Goal: Information Seeking & Learning: Find specific fact

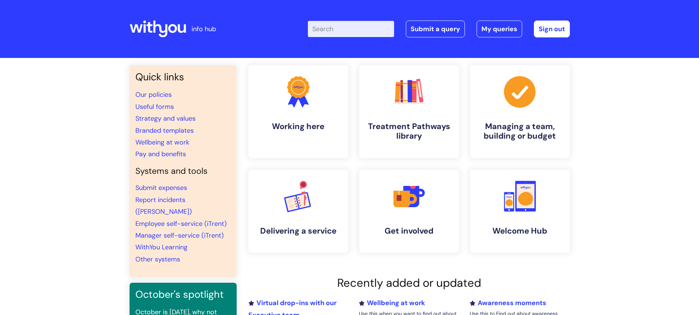
click at [366, 32] on input "Enter your search term here..." at bounding box center [351, 29] width 86 height 16
click at [342, 30] on input "increm,ental pay" at bounding box center [351, 29] width 86 height 16
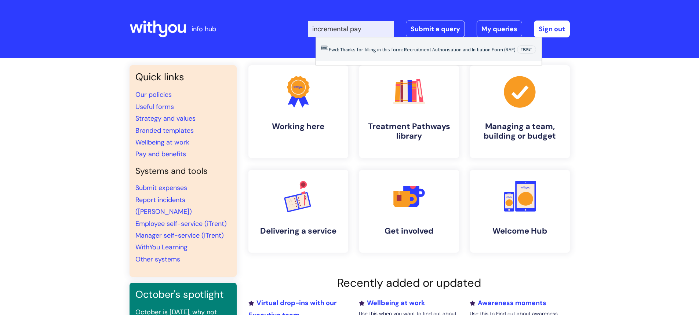
click at [374, 29] on input "incremental pay" at bounding box center [351, 29] width 86 height 16
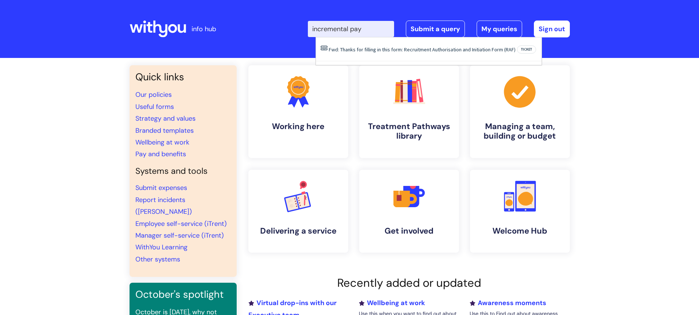
type input "incremental pay"
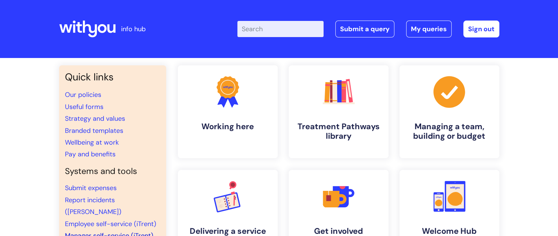
click at [84, 231] on link "Manager self-service (iTrent)" at bounding box center [109, 235] width 88 height 9
